Goal: Task Accomplishment & Management: Use online tool/utility

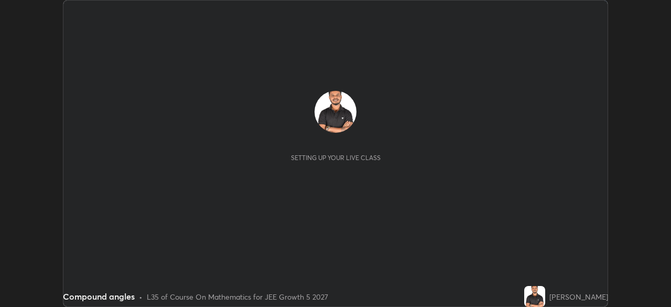
scroll to position [307, 671]
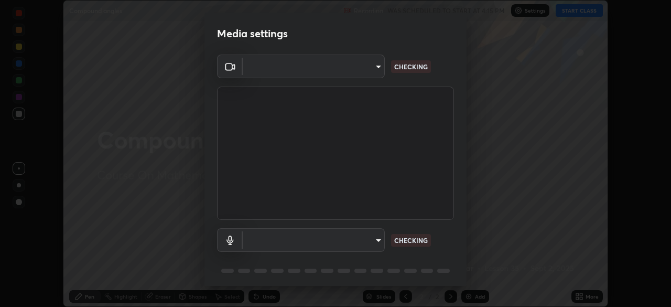
type input "05e465ff83a2709560b00517cc20afcec0d8c6759013130505a18faaf77a7109"
click at [378, 241] on body "Erase all Compound angles Recording WAS SCHEDULED TO START AT 4:15 PM Settings …" at bounding box center [335, 153] width 671 height 307
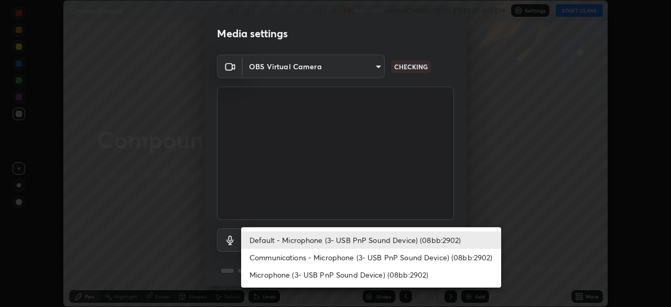
click at [394, 258] on li "Communications - Microphone (3- USB PnP Sound Device) (08bb:2902)" at bounding box center [371, 257] width 260 height 17
type input "communications"
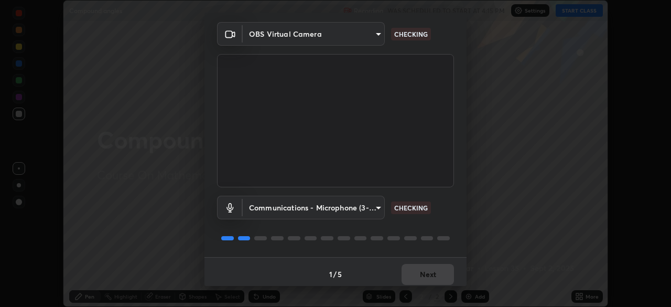
scroll to position [37, 0]
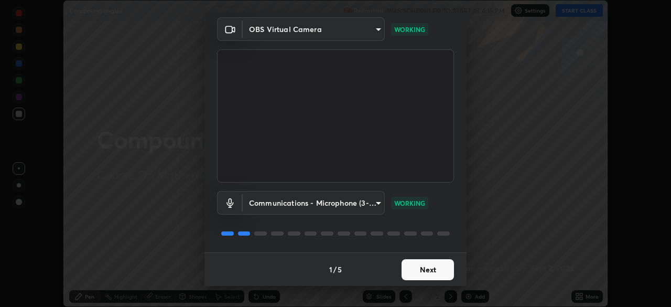
click at [432, 273] on button "Next" at bounding box center [428, 269] width 52 height 21
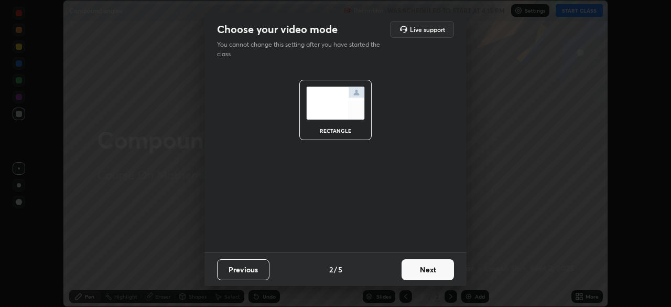
click at [431, 271] on button "Next" at bounding box center [428, 269] width 52 height 21
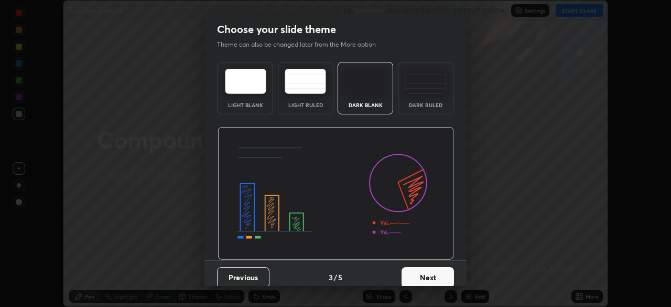
click at [431, 272] on button "Next" at bounding box center [428, 277] width 52 height 21
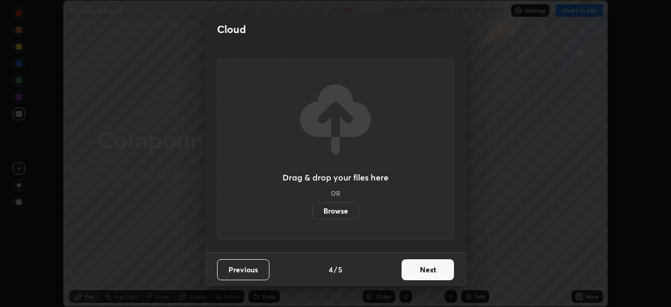
click at [432, 271] on button "Next" at bounding box center [428, 269] width 52 height 21
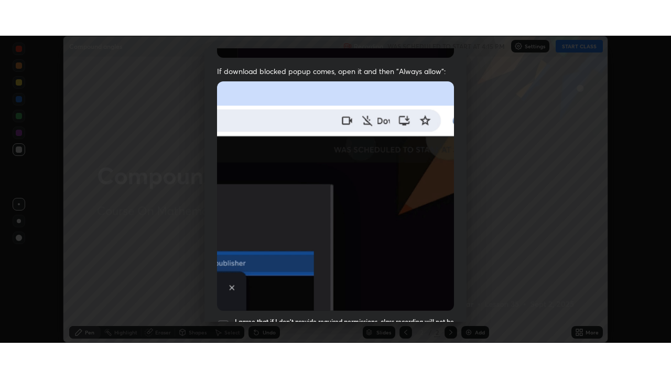
scroll to position [251, 0]
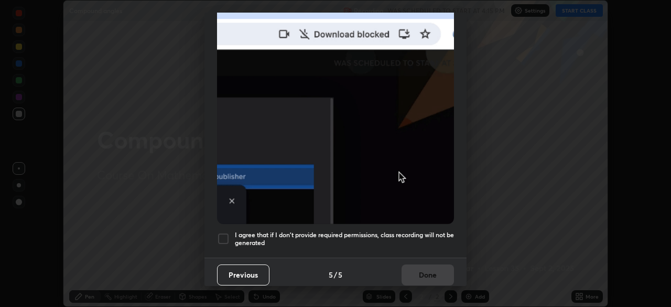
click at [436, 231] on h5 "I agree that if I don't provide required permissions, class recording will not …" at bounding box center [344, 239] width 219 height 16
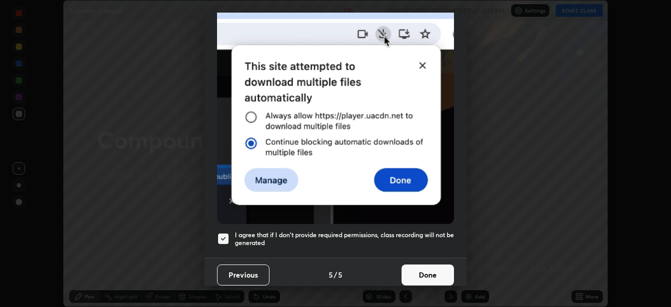
click at [435, 269] on button "Done" at bounding box center [428, 274] width 52 height 21
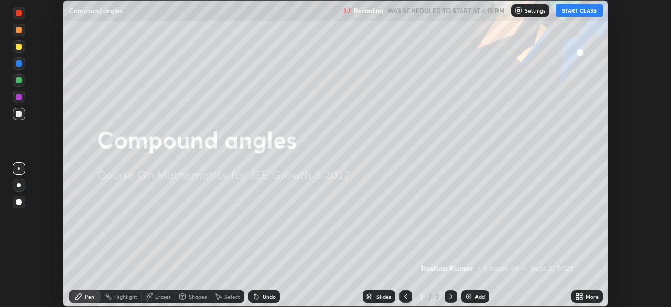
click at [579, 13] on button "START CLASS" at bounding box center [579, 10] width 47 height 13
click at [580, 297] on icon at bounding box center [581, 298] width 3 height 3
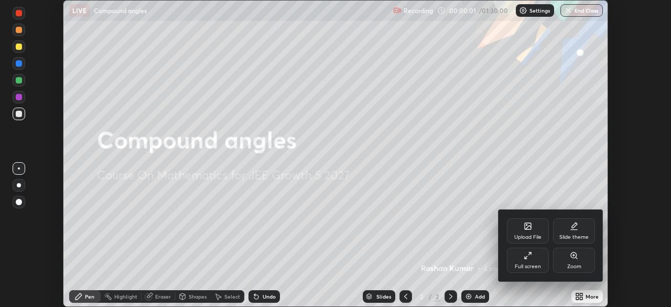
click at [536, 261] on div "Full screen" at bounding box center [528, 260] width 42 height 25
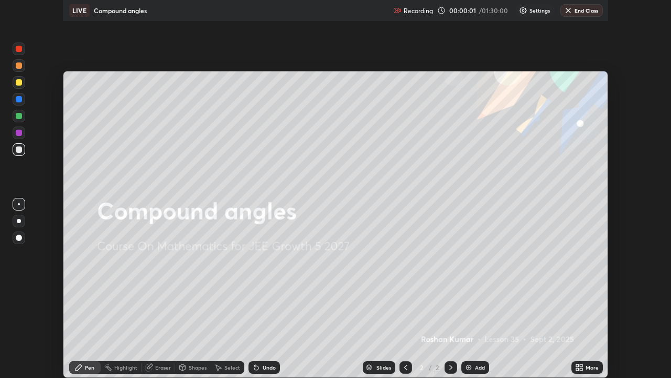
scroll to position [378, 671]
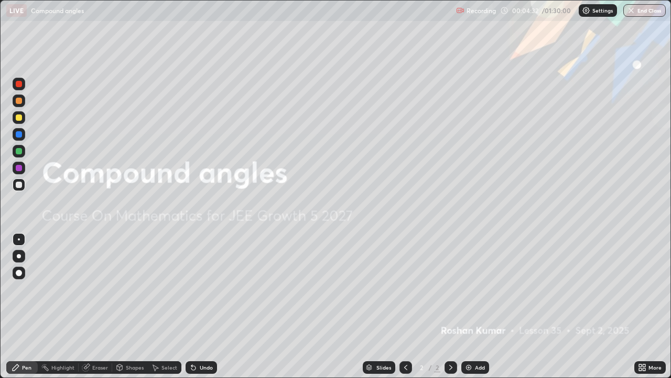
click at [465, 306] on img at bounding box center [469, 367] width 8 height 8
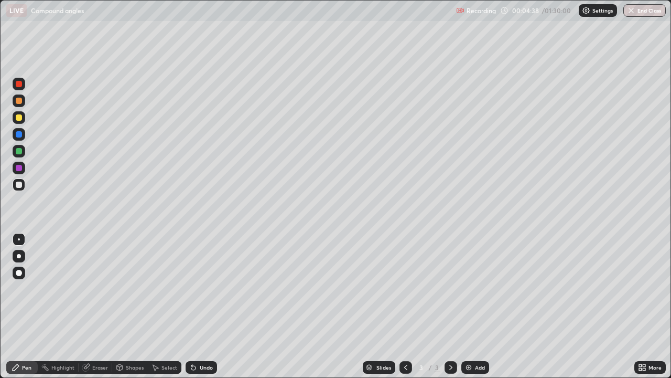
click at [18, 273] on div at bounding box center [19, 273] width 6 height 6
click at [18, 117] on div at bounding box center [19, 117] width 6 height 6
click at [18, 134] on div at bounding box center [19, 134] width 6 height 6
click at [19, 154] on div at bounding box center [19, 151] width 6 height 6
click at [19, 185] on div at bounding box center [19, 184] width 6 height 6
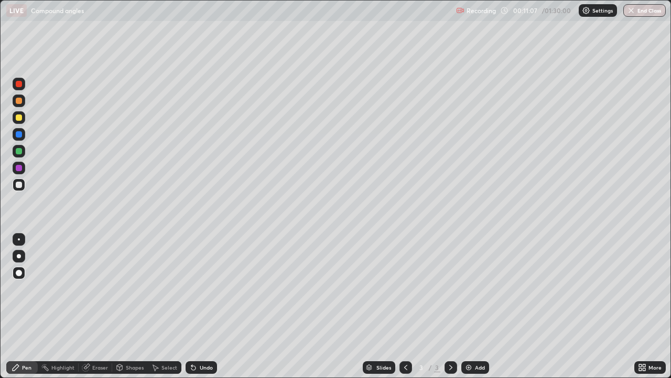
click at [466, 306] on img at bounding box center [469, 367] width 8 height 8
click at [18, 120] on div at bounding box center [19, 117] width 6 height 6
click at [19, 153] on div at bounding box center [19, 151] width 6 height 6
click at [17, 170] on div at bounding box center [19, 168] width 6 height 6
click at [19, 185] on div at bounding box center [19, 184] width 6 height 6
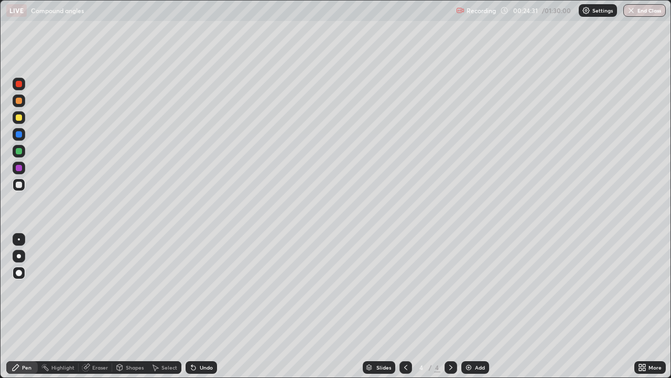
click at [469, 306] on img at bounding box center [469, 367] width 8 height 8
click at [22, 168] on div at bounding box center [19, 168] width 6 height 6
click at [19, 118] on div at bounding box center [19, 117] width 6 height 6
click at [19, 168] on div at bounding box center [19, 168] width 6 height 6
click at [20, 120] on div at bounding box center [19, 117] width 6 height 6
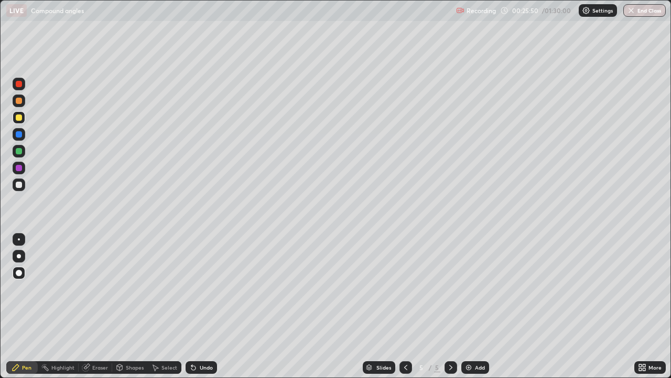
click at [19, 152] on div at bounding box center [19, 151] width 6 height 6
click at [101, 306] on div "Eraser" at bounding box center [100, 367] width 16 height 5
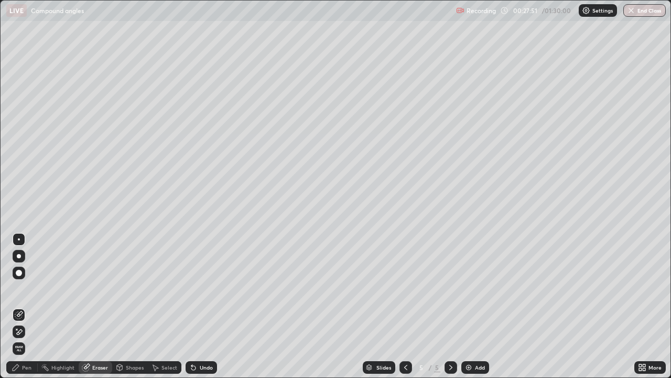
click at [28, 306] on div "Pen" at bounding box center [26, 367] width 9 height 5
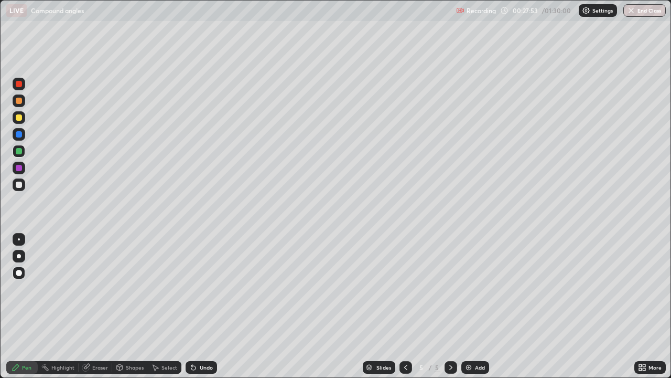
click at [19, 102] on div at bounding box center [19, 101] width 6 height 6
click at [19, 118] on div at bounding box center [19, 117] width 6 height 6
click at [17, 153] on div at bounding box center [19, 151] width 6 height 6
click at [468, 306] on img at bounding box center [469, 367] width 8 height 8
click at [23, 184] on div at bounding box center [19, 184] width 13 height 13
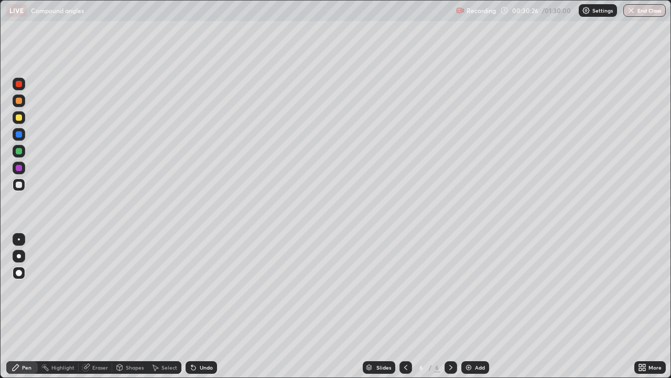
click at [405, 306] on icon at bounding box center [406, 367] width 8 height 8
click at [19, 155] on div at bounding box center [19, 151] width 13 height 13
click at [16, 118] on div at bounding box center [19, 117] width 6 height 6
click at [19, 167] on div at bounding box center [19, 168] width 6 height 6
click at [450, 306] on icon at bounding box center [451, 367] width 8 height 8
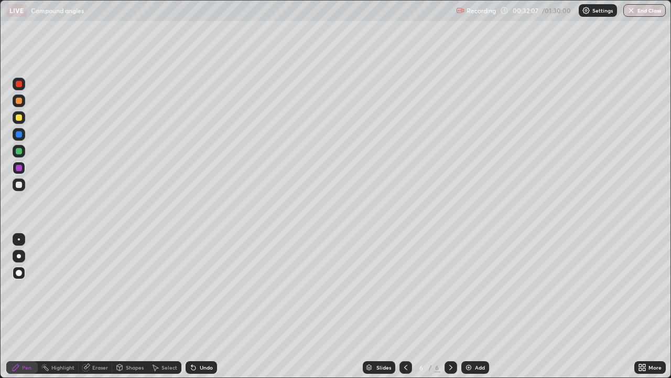
click at [20, 119] on div at bounding box center [19, 117] width 6 height 6
click at [19, 184] on div at bounding box center [19, 184] width 6 height 6
click at [19, 120] on div at bounding box center [19, 117] width 6 height 6
click at [99, 306] on div "Eraser" at bounding box center [100, 367] width 16 height 5
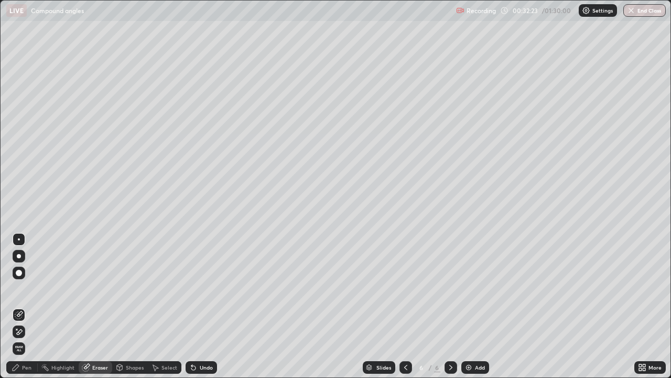
click at [29, 306] on div "Pen" at bounding box center [26, 367] width 9 height 5
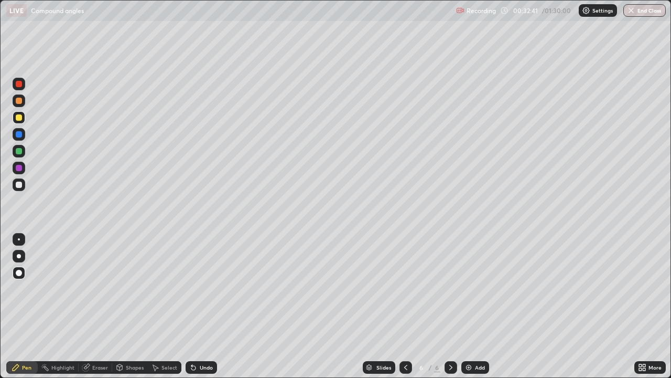
click at [405, 306] on icon at bounding box center [406, 367] width 8 height 8
click at [449, 306] on icon at bounding box center [451, 367] width 8 height 8
click at [22, 169] on div at bounding box center [19, 168] width 6 height 6
click at [19, 153] on div at bounding box center [19, 151] width 6 height 6
click at [21, 118] on div at bounding box center [19, 117] width 6 height 6
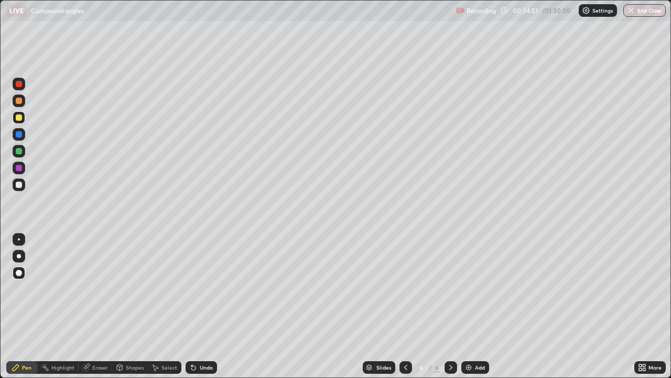
click at [466, 306] on img at bounding box center [469, 367] width 8 height 8
click at [406, 306] on icon at bounding box center [406, 367] width 8 height 8
click at [405, 306] on icon at bounding box center [406, 367] width 8 height 8
click at [449, 306] on icon at bounding box center [450, 367] width 3 height 5
click at [449, 306] on icon at bounding box center [451, 367] width 8 height 8
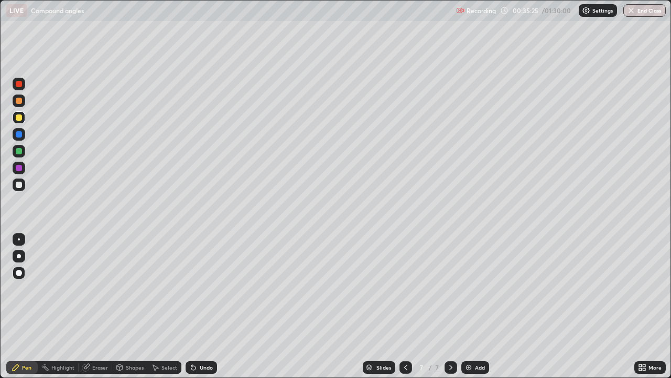
click at [17, 153] on div at bounding box center [19, 151] width 6 height 6
click at [22, 184] on div at bounding box center [19, 184] width 6 height 6
click at [467, 306] on img at bounding box center [469, 367] width 8 height 8
click at [17, 136] on div at bounding box center [19, 134] width 6 height 6
click at [405, 306] on icon at bounding box center [406, 367] width 8 height 8
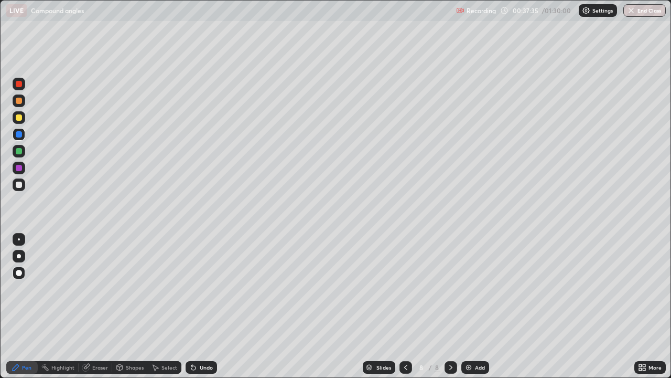
click at [404, 306] on icon at bounding box center [406, 367] width 8 height 8
click at [448, 306] on icon at bounding box center [451, 367] width 8 height 8
click at [449, 306] on icon at bounding box center [451, 367] width 8 height 8
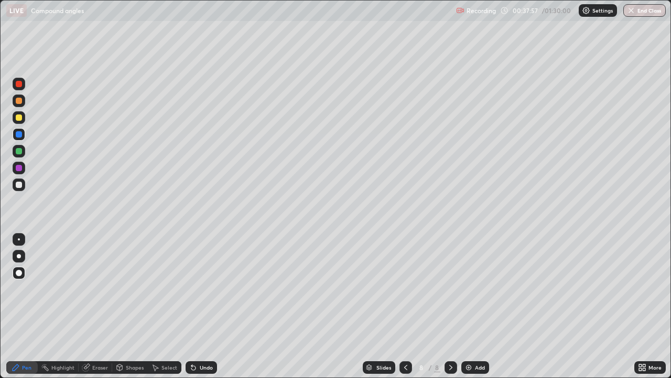
click at [17, 168] on div at bounding box center [19, 168] width 6 height 6
click at [20, 152] on div at bounding box center [19, 151] width 6 height 6
click at [19, 185] on div at bounding box center [19, 184] width 6 height 6
click at [405, 306] on icon at bounding box center [406, 367] width 8 height 8
click at [449, 306] on icon at bounding box center [451, 367] width 8 height 8
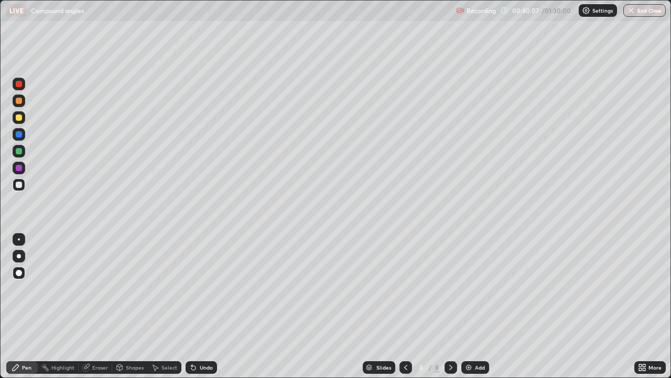
click at [18, 168] on div at bounding box center [19, 168] width 6 height 6
click at [467, 306] on img at bounding box center [469, 367] width 8 height 8
click at [18, 102] on div at bounding box center [19, 101] width 6 height 6
click at [19, 153] on div at bounding box center [19, 151] width 6 height 6
click at [467, 306] on img at bounding box center [469, 367] width 8 height 8
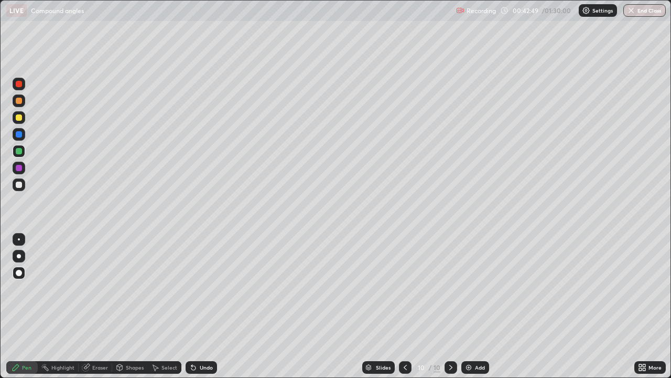
click at [16, 118] on div at bounding box center [19, 117] width 6 height 6
click at [405, 306] on icon at bounding box center [405, 367] width 8 height 8
click at [401, 306] on icon at bounding box center [405, 367] width 8 height 8
click at [403, 306] on icon at bounding box center [405, 367] width 8 height 8
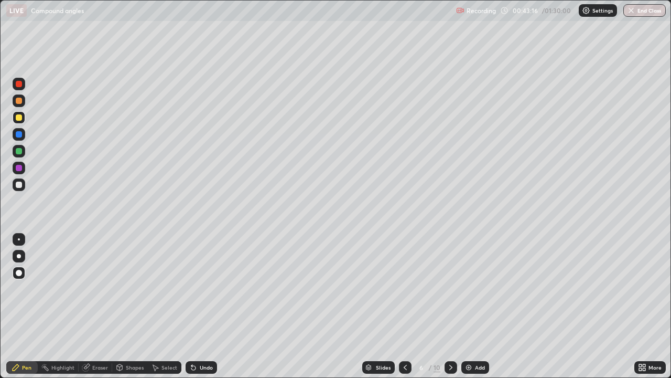
click at [404, 306] on icon at bounding box center [405, 367] width 8 height 8
click at [450, 306] on icon at bounding box center [451, 367] width 8 height 8
click at [449, 306] on icon at bounding box center [450, 367] width 3 height 5
click at [451, 306] on icon at bounding box center [451, 367] width 8 height 8
click at [450, 306] on icon at bounding box center [451, 367] width 8 height 8
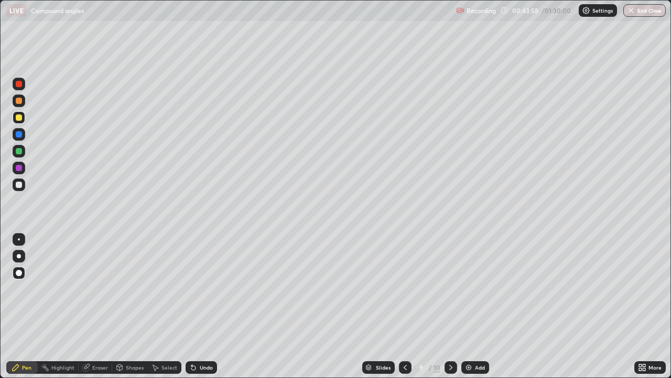
click at [450, 306] on icon at bounding box center [451, 367] width 8 height 8
click at [20, 169] on div at bounding box center [19, 168] width 6 height 6
click at [15, 135] on div at bounding box center [19, 134] width 13 height 13
click at [19, 119] on div at bounding box center [19, 117] width 6 height 6
click at [17, 153] on div at bounding box center [19, 151] width 6 height 6
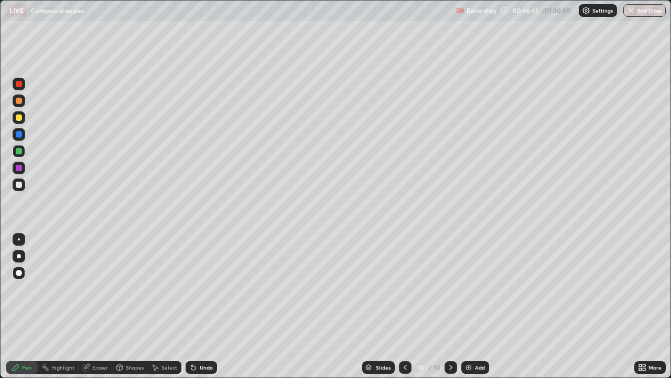
click at [405, 306] on icon at bounding box center [405, 367] width 8 height 8
click at [404, 306] on icon at bounding box center [405, 367] width 3 height 5
click at [405, 306] on icon at bounding box center [405, 367] width 8 height 8
click at [405, 306] on icon at bounding box center [405, 367] width 3 height 5
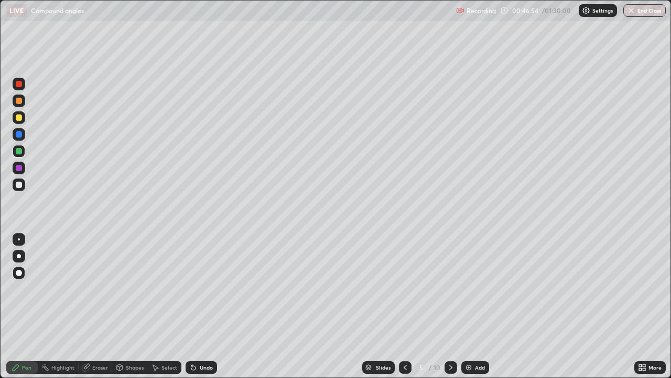
click at [449, 306] on icon at bounding box center [451, 367] width 8 height 8
click at [450, 306] on icon at bounding box center [450, 367] width 3 height 5
click at [449, 306] on icon at bounding box center [450, 367] width 3 height 5
click at [449, 306] on icon at bounding box center [451, 367] width 8 height 8
click at [450, 306] on icon at bounding box center [451, 367] width 8 height 8
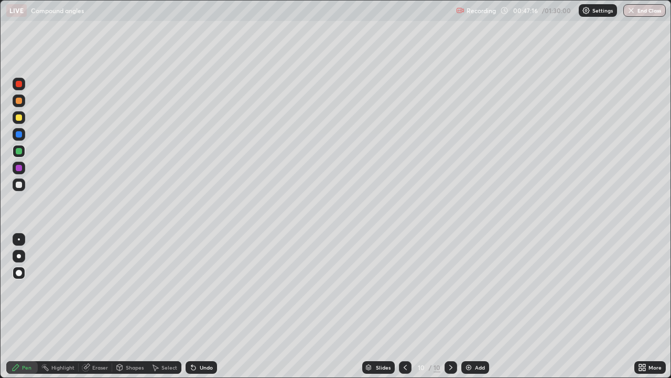
click at [404, 306] on icon at bounding box center [405, 367] width 3 height 5
click at [405, 306] on icon at bounding box center [405, 367] width 8 height 8
click at [404, 306] on icon at bounding box center [405, 367] width 3 height 5
click at [403, 306] on icon at bounding box center [405, 367] width 8 height 8
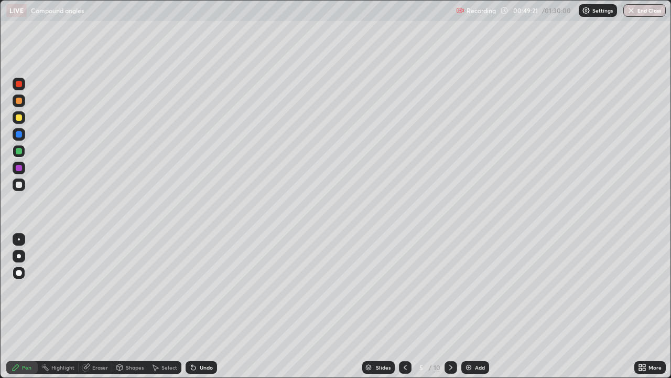
click at [450, 306] on icon at bounding box center [451, 367] width 8 height 8
click at [449, 306] on icon at bounding box center [451, 367] width 8 height 8
click at [451, 306] on icon at bounding box center [451, 367] width 8 height 8
click at [404, 306] on icon at bounding box center [405, 367] width 8 height 8
click at [447, 306] on icon at bounding box center [451, 367] width 8 height 8
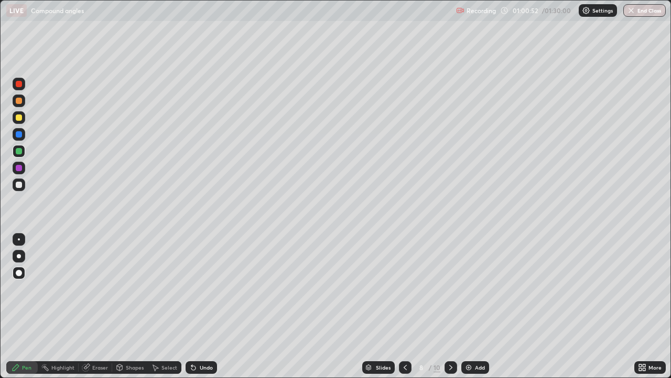
click at [449, 306] on icon at bounding box center [451, 367] width 8 height 8
click at [452, 306] on icon at bounding box center [451, 367] width 8 height 8
click at [404, 306] on icon at bounding box center [405, 367] width 8 height 8
click at [449, 306] on icon at bounding box center [451, 367] width 8 height 8
click at [468, 306] on img at bounding box center [469, 367] width 8 height 8
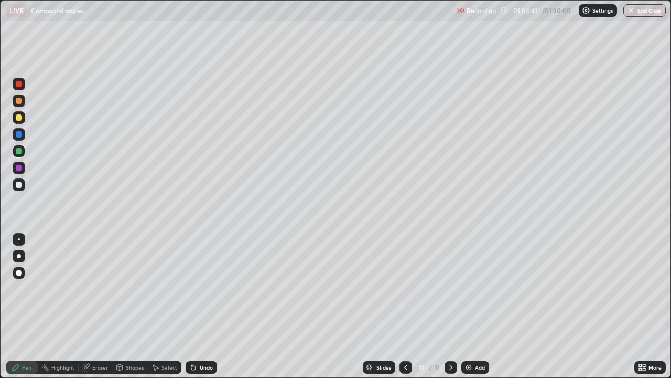
click at [19, 117] on div at bounding box center [19, 117] width 6 height 6
click at [19, 86] on div at bounding box center [19, 84] width 6 height 6
click at [18, 117] on div at bounding box center [19, 117] width 6 height 6
click at [19, 152] on div at bounding box center [19, 151] width 6 height 6
click at [405, 306] on icon at bounding box center [406, 367] width 8 height 8
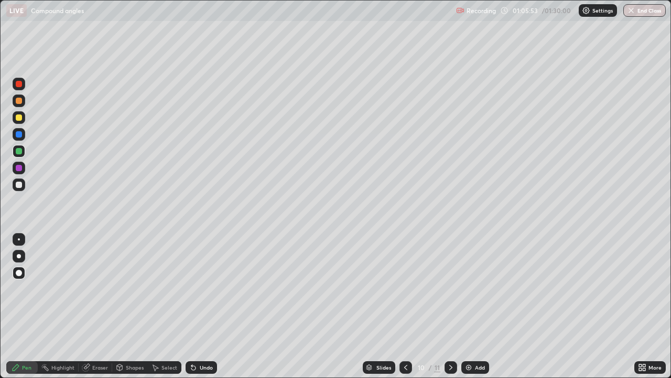
click at [404, 306] on icon at bounding box center [405, 367] width 3 height 5
click at [405, 306] on icon at bounding box center [406, 367] width 8 height 8
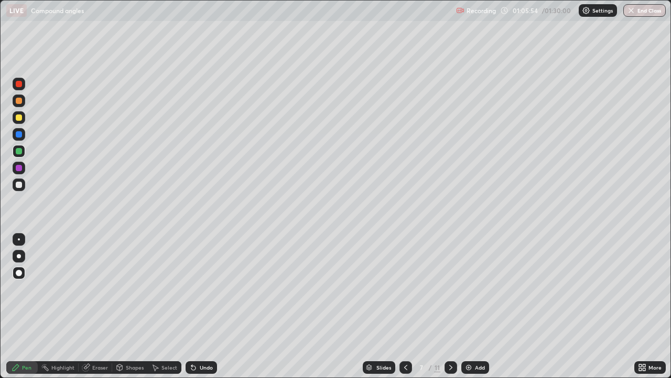
click at [405, 306] on icon at bounding box center [406, 367] width 8 height 8
click at [445, 306] on div at bounding box center [451, 367] width 13 height 13
click at [450, 306] on icon at bounding box center [451, 367] width 8 height 8
click at [451, 306] on icon at bounding box center [450, 367] width 3 height 5
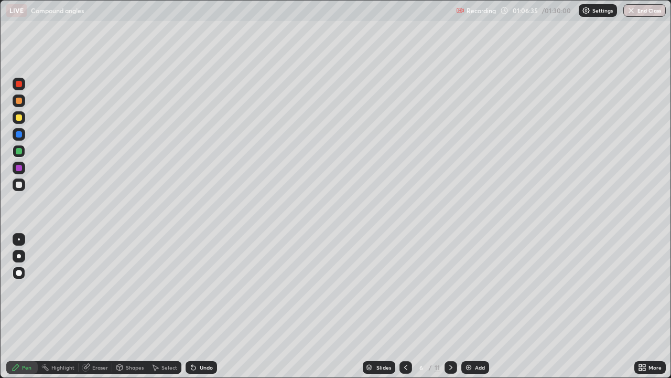
click at [449, 306] on icon at bounding box center [451, 367] width 8 height 8
click at [449, 306] on icon at bounding box center [450, 367] width 3 height 5
click at [450, 306] on icon at bounding box center [451, 367] width 8 height 8
click at [449, 306] on icon at bounding box center [451, 367] width 8 height 8
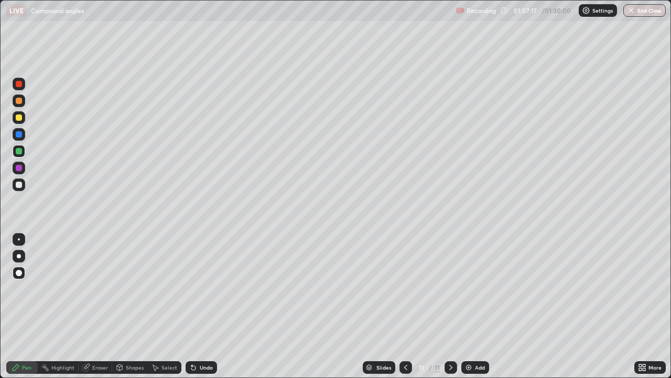
click at [404, 306] on icon at bounding box center [406, 367] width 8 height 8
click at [406, 306] on icon at bounding box center [406, 367] width 8 height 8
click at [405, 306] on icon at bounding box center [405, 367] width 3 height 5
click at [405, 306] on icon at bounding box center [406, 367] width 8 height 8
click at [404, 306] on icon at bounding box center [405, 367] width 3 height 5
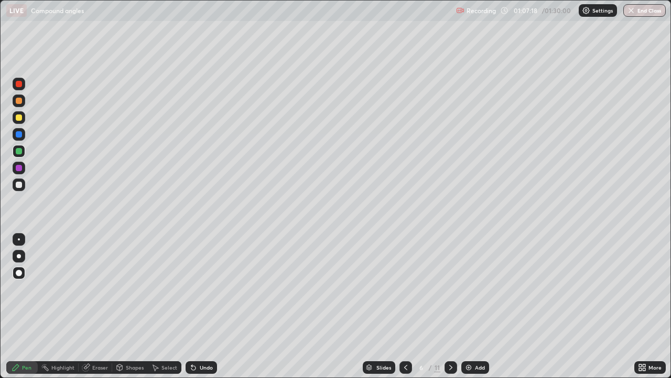
click at [405, 306] on icon at bounding box center [406, 367] width 8 height 8
click at [449, 306] on icon at bounding box center [450, 367] width 3 height 5
click at [449, 306] on icon at bounding box center [451, 367] width 8 height 8
click at [449, 306] on icon at bounding box center [450, 367] width 3 height 5
click at [449, 306] on icon at bounding box center [451, 367] width 8 height 8
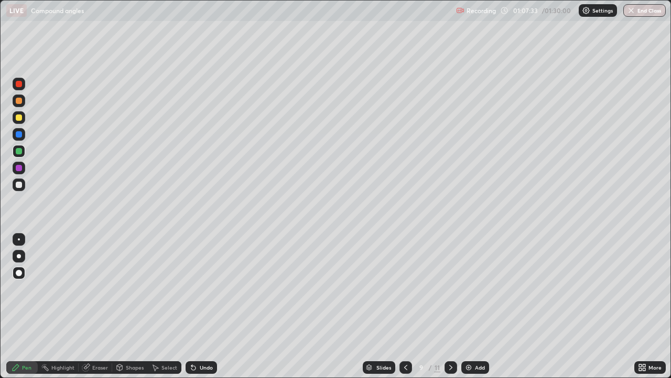
click at [451, 306] on icon at bounding box center [450, 367] width 3 height 5
click at [449, 306] on icon at bounding box center [451, 367] width 8 height 8
click at [405, 306] on icon at bounding box center [405, 367] width 3 height 5
click at [405, 306] on icon at bounding box center [406, 367] width 8 height 8
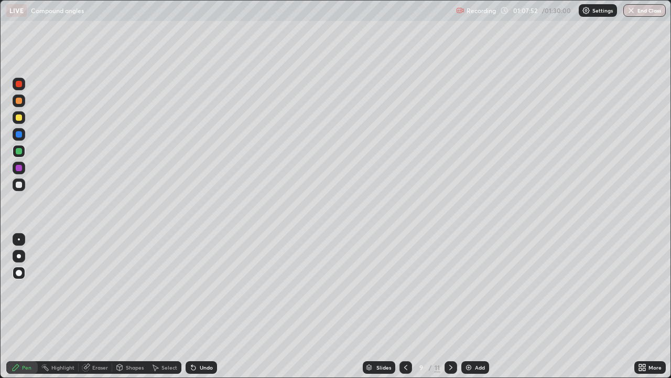
click at [405, 306] on icon at bounding box center [406, 367] width 8 height 8
click at [404, 306] on icon at bounding box center [405, 367] width 3 height 5
click at [449, 306] on icon at bounding box center [451, 367] width 8 height 8
click at [450, 306] on icon at bounding box center [451, 367] width 8 height 8
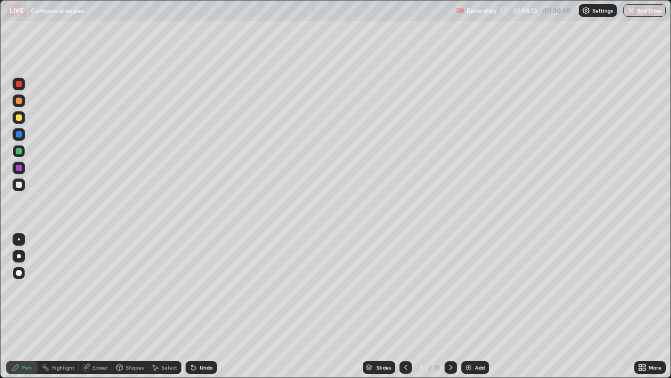
click at [450, 306] on icon at bounding box center [451, 367] width 8 height 8
click at [448, 306] on icon at bounding box center [451, 367] width 8 height 8
click at [449, 306] on icon at bounding box center [450, 367] width 3 height 5
click at [449, 306] on icon at bounding box center [451, 367] width 8 height 8
click at [18, 84] on div at bounding box center [19, 84] width 6 height 6
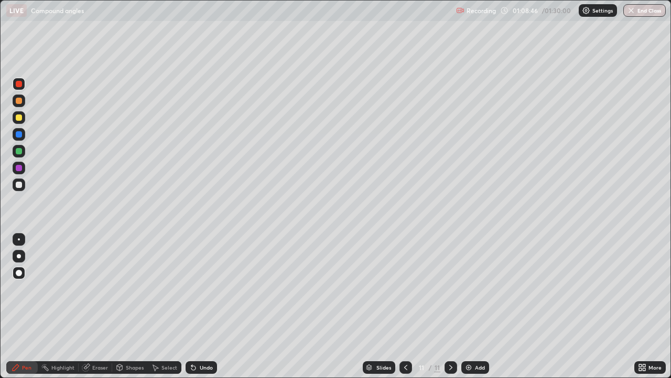
click at [19, 118] on div at bounding box center [19, 117] width 6 height 6
click at [18, 151] on div at bounding box center [19, 151] width 6 height 6
click at [19, 168] on div at bounding box center [19, 168] width 6 height 6
click at [18, 84] on div at bounding box center [19, 84] width 6 height 6
click at [404, 306] on icon at bounding box center [405, 367] width 3 height 5
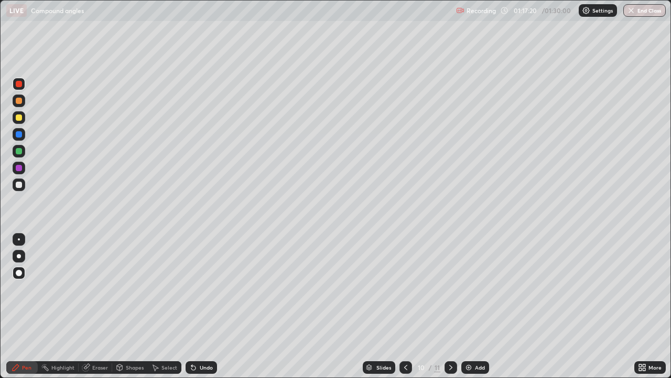
click at [405, 306] on icon at bounding box center [406, 367] width 8 height 8
click at [404, 306] on icon at bounding box center [405, 367] width 3 height 5
click at [405, 306] on icon at bounding box center [406, 367] width 8 height 8
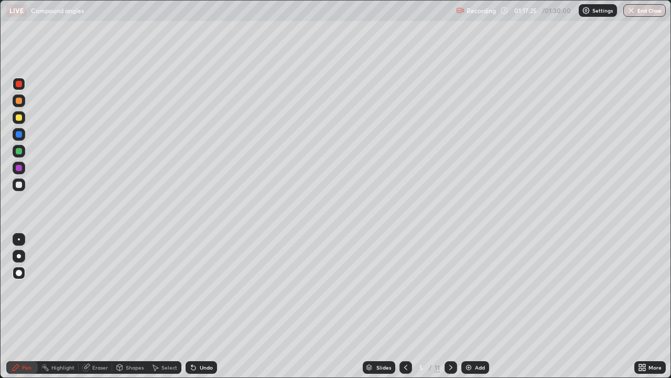
click at [403, 306] on div at bounding box center [406, 367] width 13 height 13
click at [450, 306] on icon at bounding box center [451, 367] width 8 height 8
click at [449, 306] on icon at bounding box center [451, 367] width 8 height 8
click at [448, 306] on icon at bounding box center [451, 367] width 8 height 8
click at [449, 306] on icon at bounding box center [451, 367] width 8 height 8
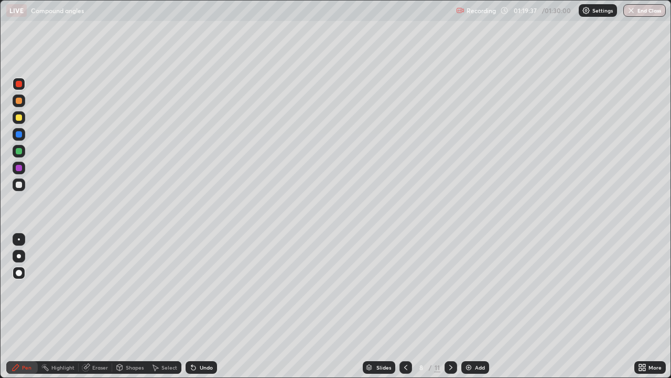
click at [447, 306] on icon at bounding box center [451, 367] width 8 height 8
click at [450, 306] on icon at bounding box center [451, 367] width 8 height 8
click at [646, 14] on button "End Class" at bounding box center [645, 10] width 42 height 13
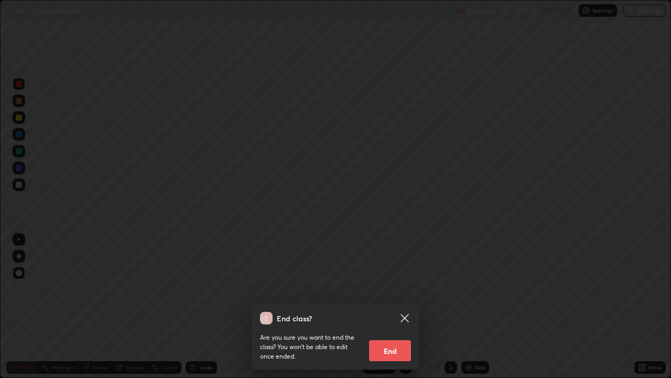
click at [397, 306] on button "End" at bounding box center [390, 350] width 42 height 21
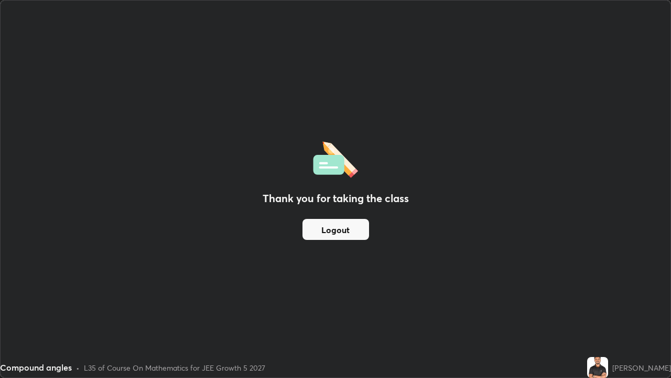
click at [346, 229] on button "Logout" at bounding box center [336, 229] width 67 height 21
